Goal: Communication & Community: Answer question/provide support

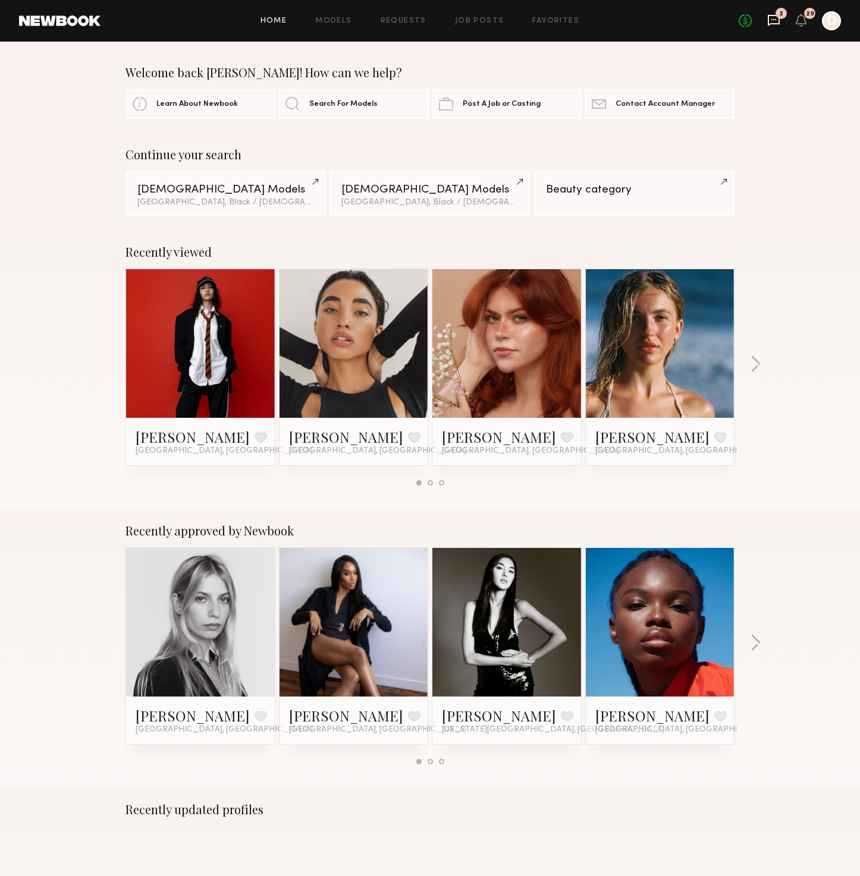
click at [767, 21] on icon at bounding box center [773, 20] width 12 height 11
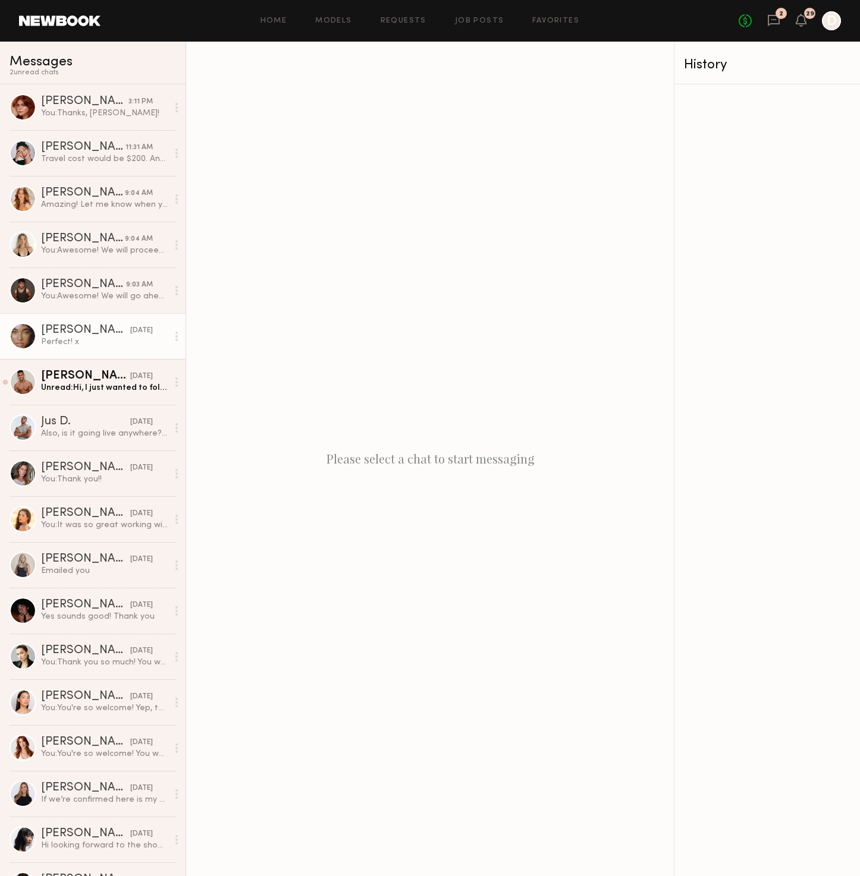
click at [130, 332] on div "[DATE]" at bounding box center [141, 330] width 23 height 11
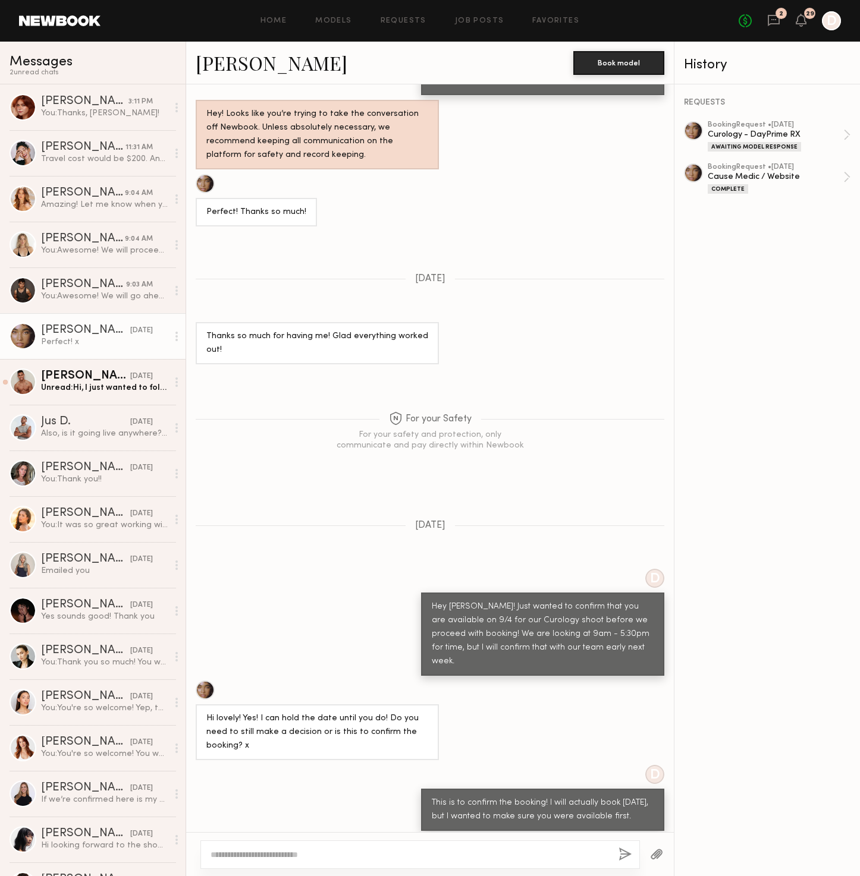
scroll to position [396, 0]
click at [771, 131] on div "Curology - DayPrime RX" at bounding box center [775, 134] width 136 height 11
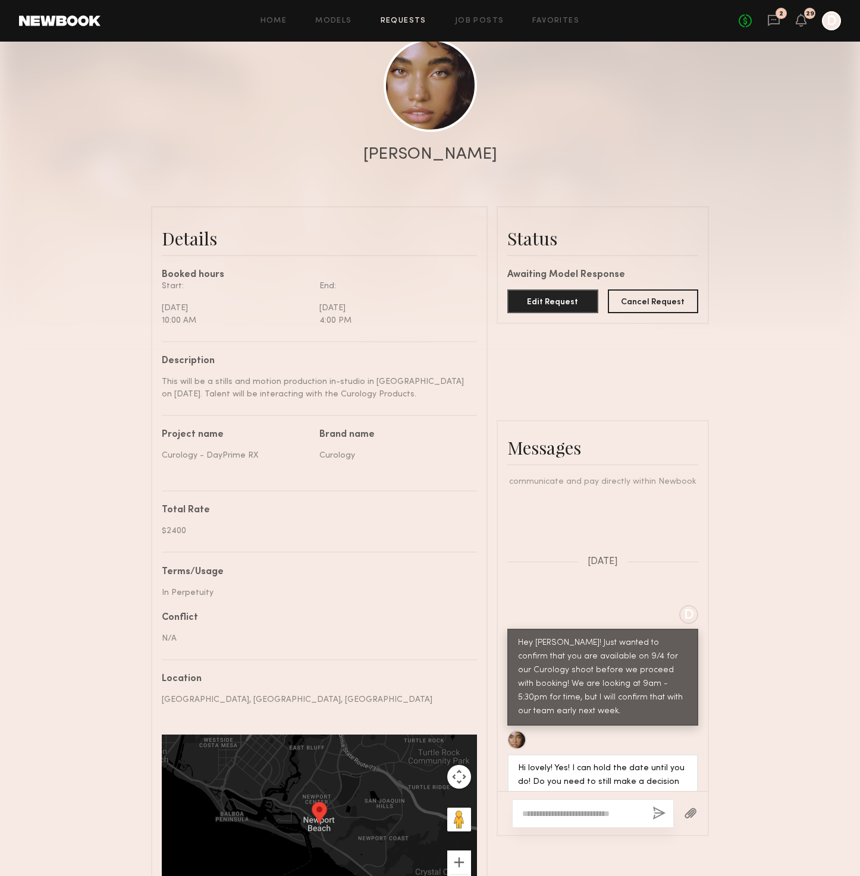
scroll to position [131, 0]
